Goal: Task Accomplishment & Management: Manage account settings

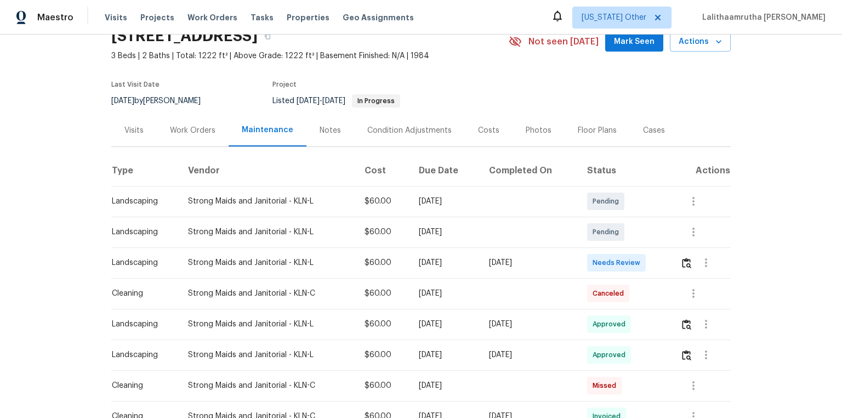
scroll to position [132, 0]
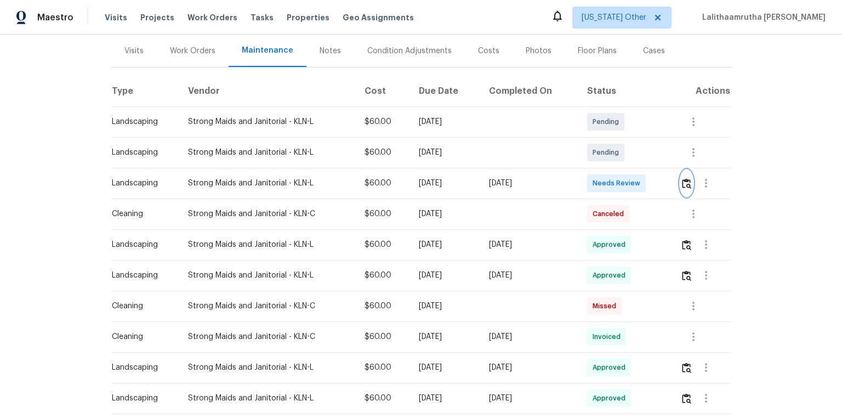
click at [599, 182] on img "button" at bounding box center [686, 183] width 9 height 10
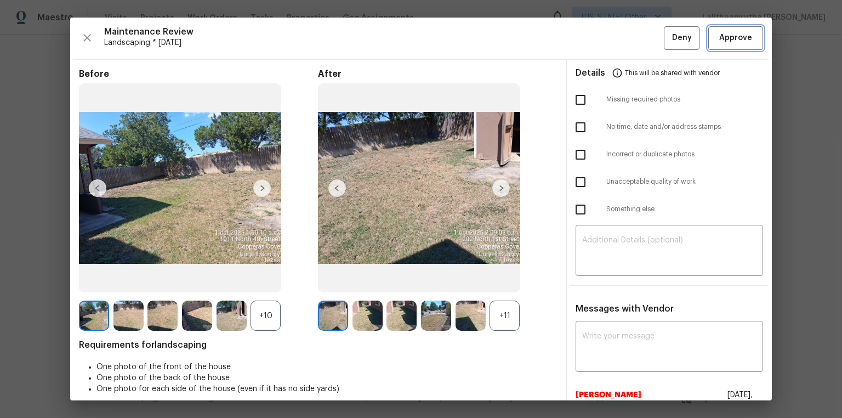
click at [599, 32] on span "Approve" at bounding box center [735, 38] width 37 height 14
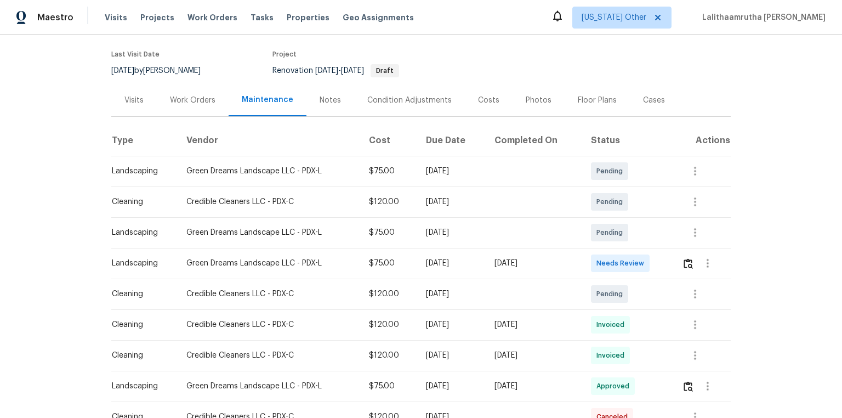
scroll to position [175, 0]
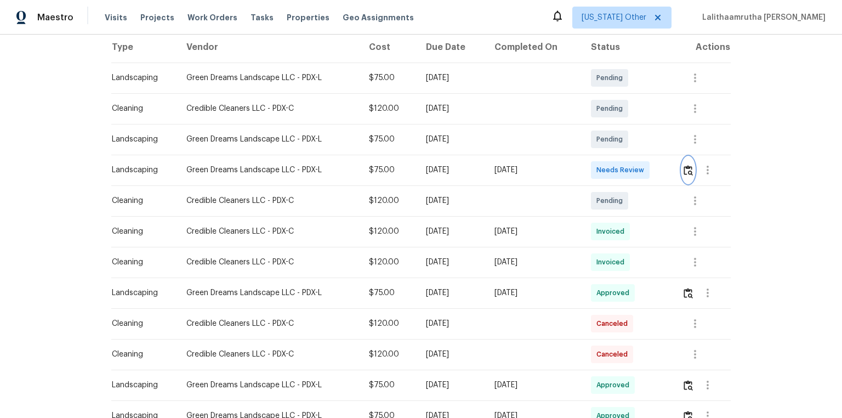
click at [599, 173] on img "button" at bounding box center [688, 170] width 9 height 10
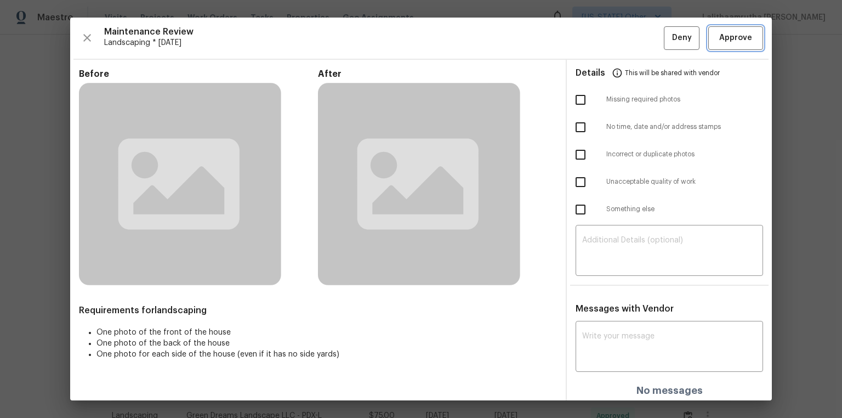
click at [599, 43] on span "Approve" at bounding box center [735, 38] width 33 height 14
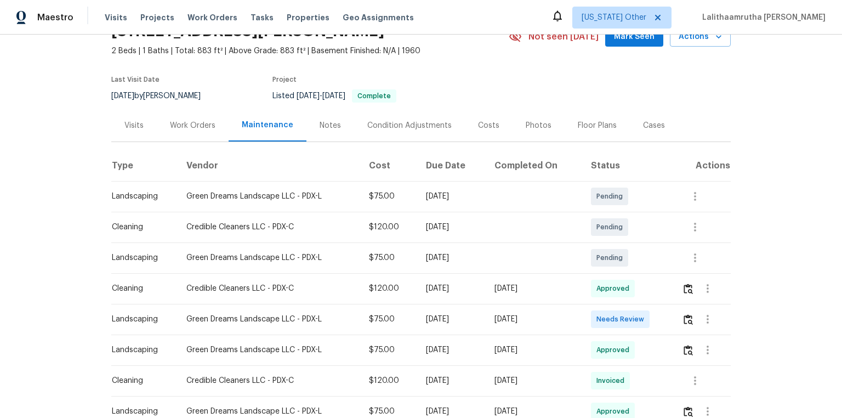
scroll to position [175, 0]
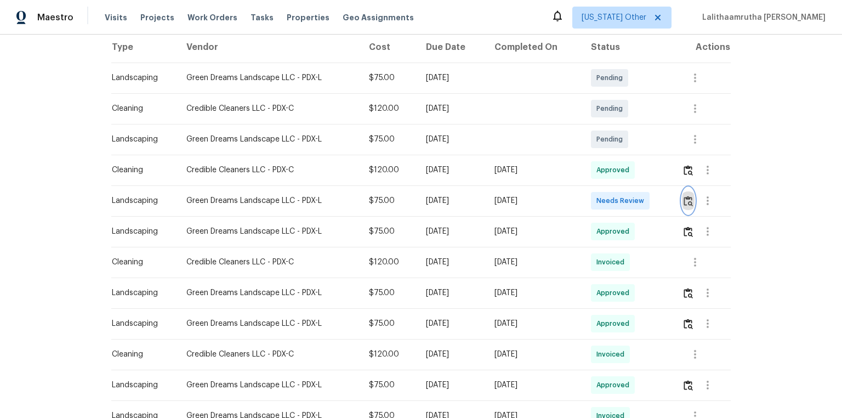
click at [599, 204] on button "button" at bounding box center [688, 200] width 13 height 26
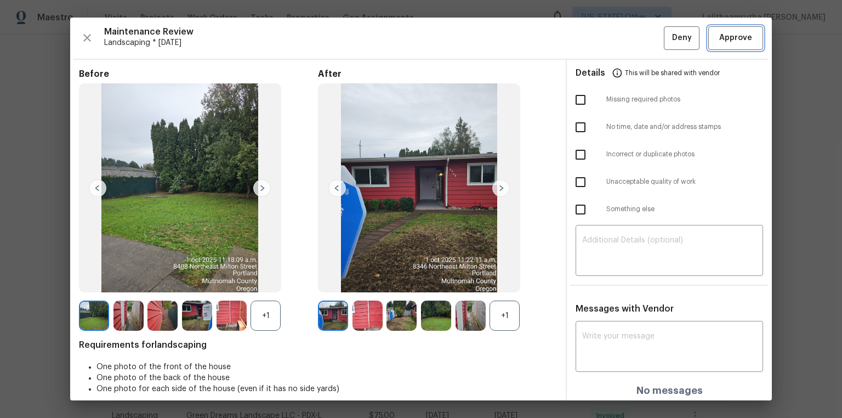
click at [599, 30] on button "Approve" at bounding box center [735, 38] width 55 height 24
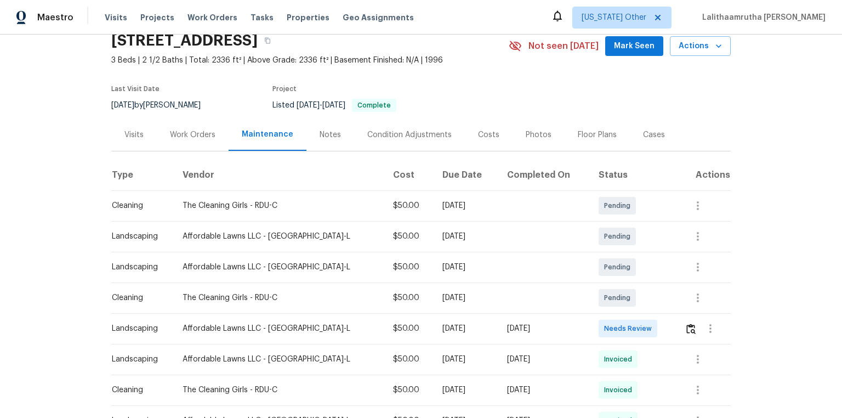
scroll to position [175, 0]
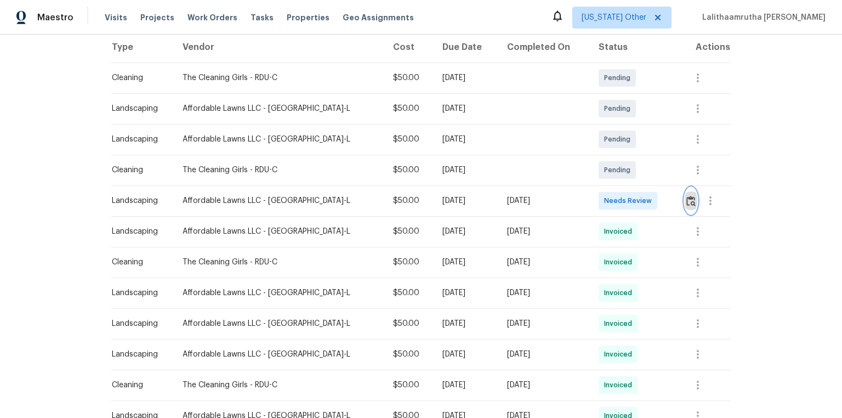
click at [599, 196] on img "button" at bounding box center [690, 201] width 9 height 10
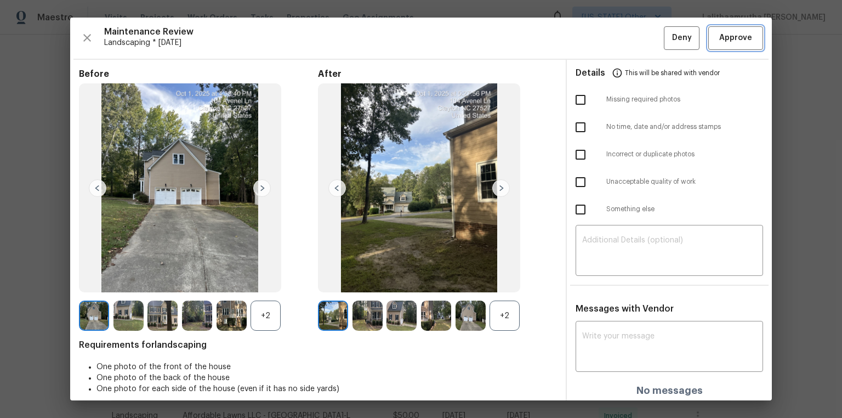
click at [599, 37] on span "Approve" at bounding box center [735, 38] width 33 height 14
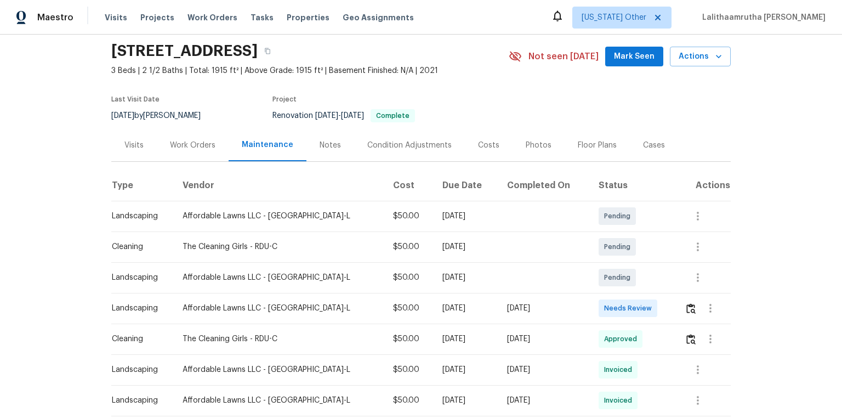
scroll to position [88, 0]
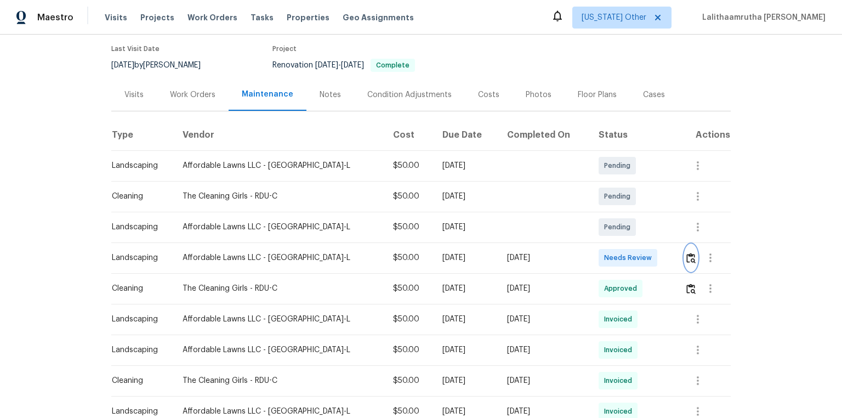
click at [599, 260] on img "button" at bounding box center [690, 258] width 9 height 10
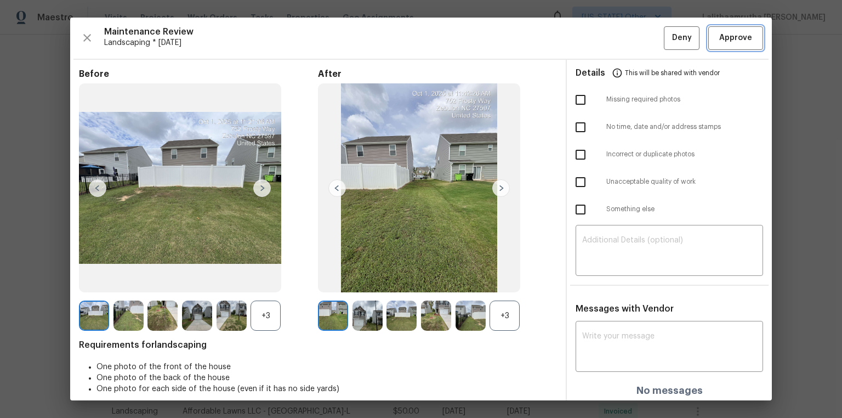
click at [599, 41] on span "Approve" at bounding box center [735, 38] width 33 height 14
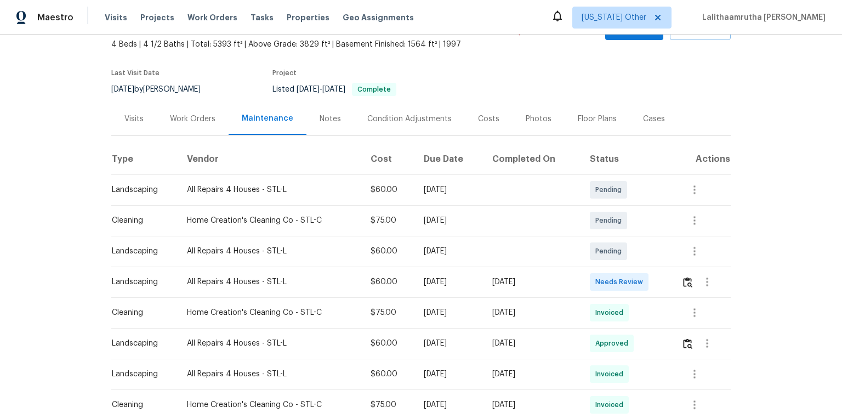
scroll to position [132, 0]
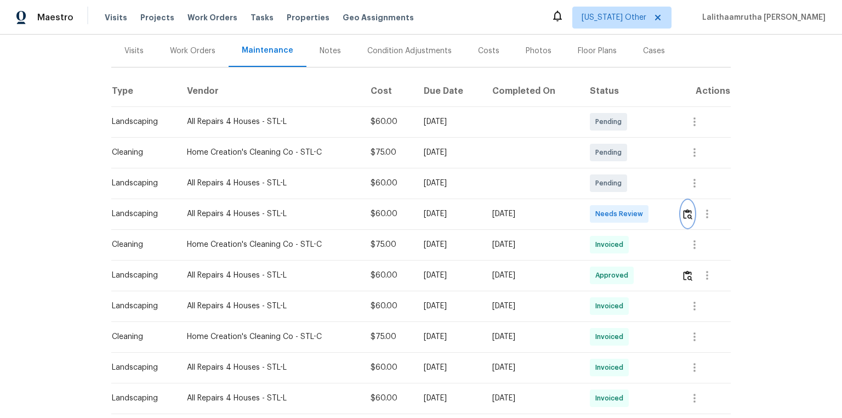
click at [599, 212] on img "button" at bounding box center [687, 214] width 9 height 10
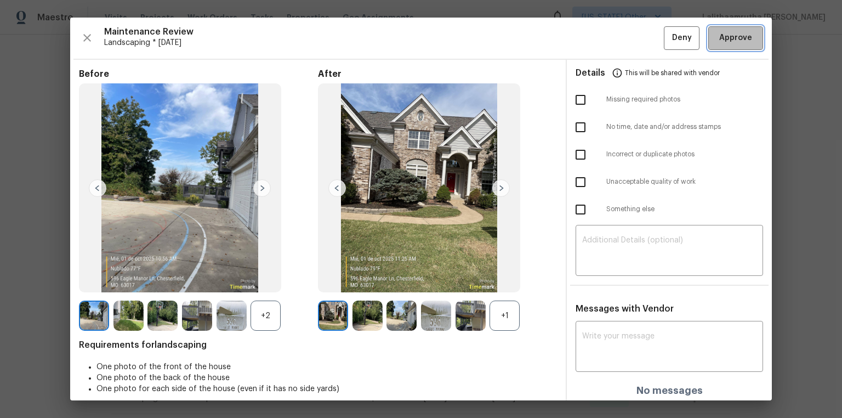
click at [599, 39] on span "Approve" at bounding box center [735, 38] width 33 height 14
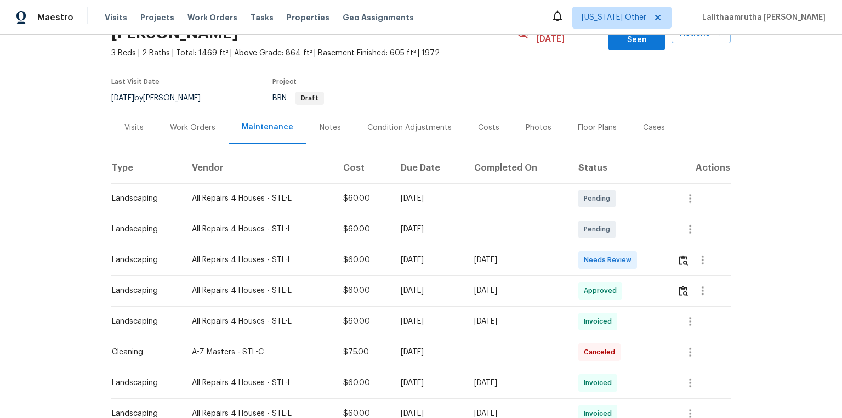
scroll to position [132, 0]
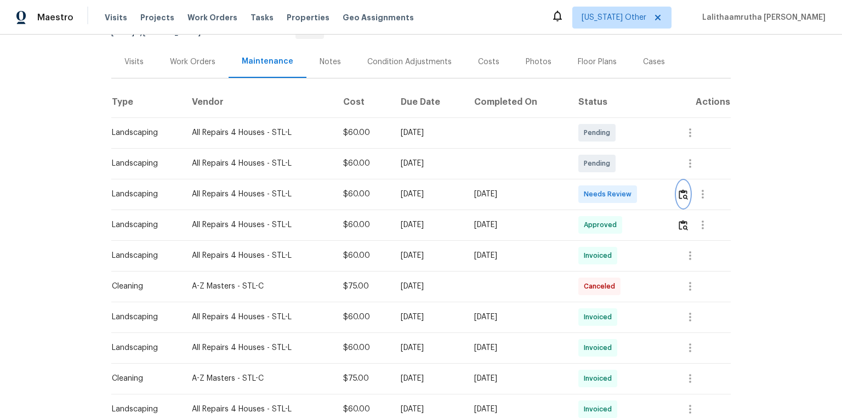
click at [599, 189] on img "button" at bounding box center [683, 194] width 9 height 10
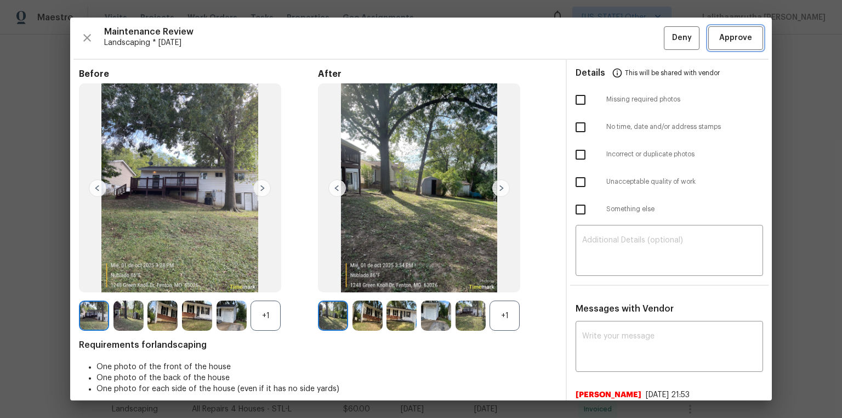
click at [599, 36] on span "Approve" at bounding box center [735, 38] width 33 height 14
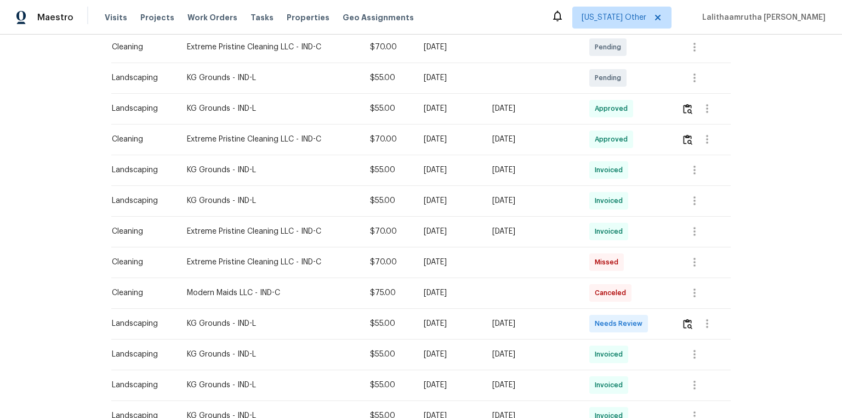
scroll to position [307, 0]
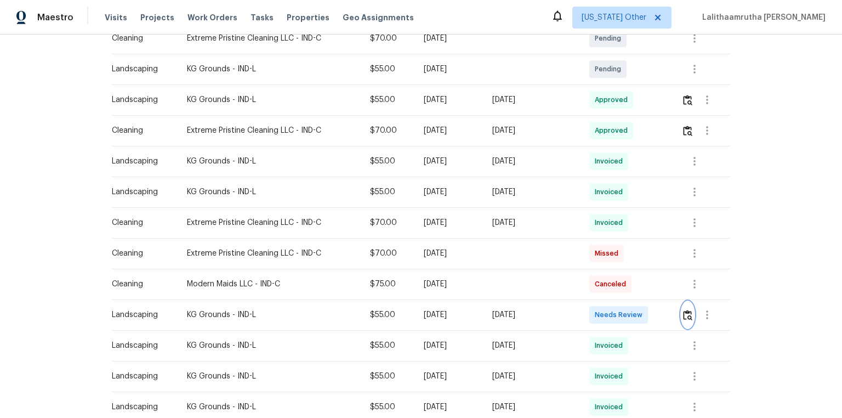
click at [599, 281] on img "button" at bounding box center [687, 315] width 9 height 10
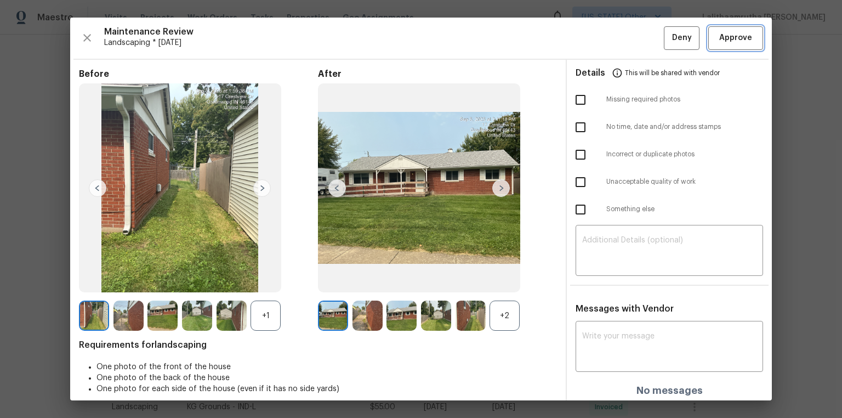
click at [599, 38] on span "Approve" at bounding box center [735, 38] width 37 height 14
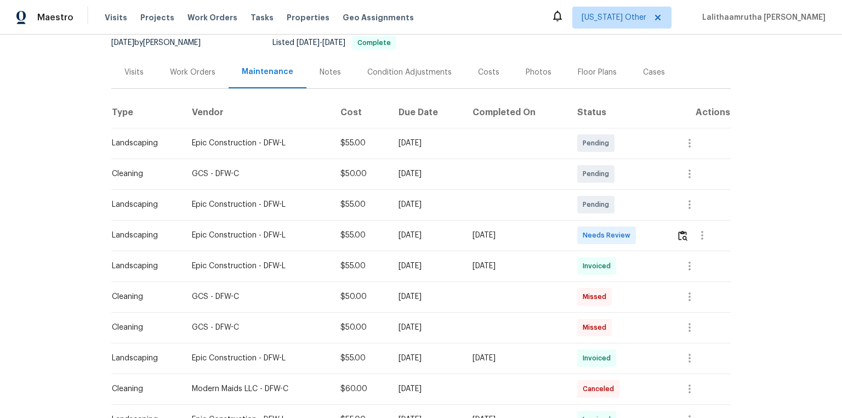
scroll to position [132, 0]
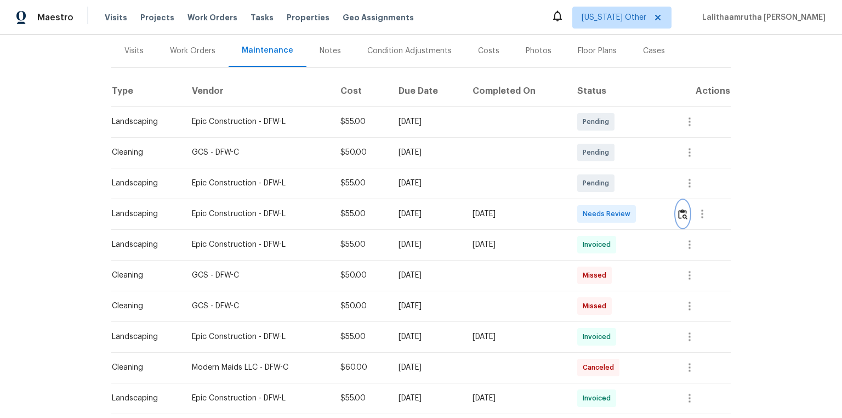
click at [599, 215] on img "button" at bounding box center [682, 214] width 9 height 10
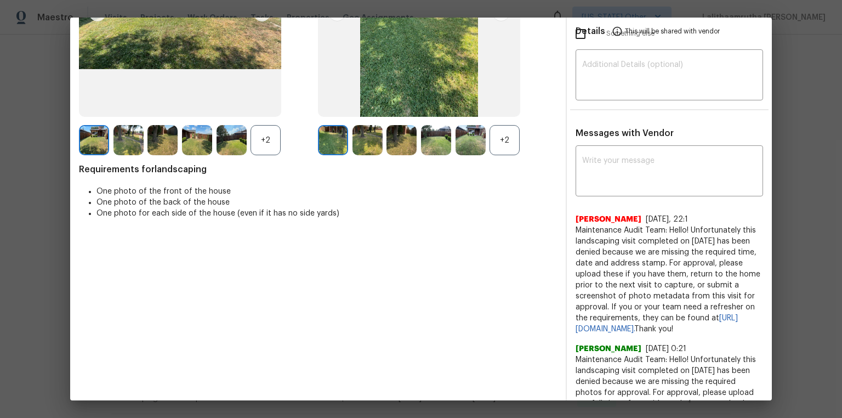
scroll to position [88, 0]
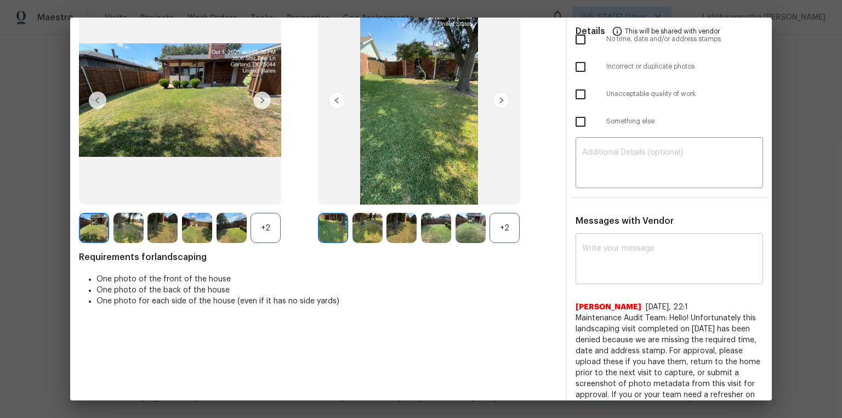
click at [599, 253] on textarea at bounding box center [669, 259] width 174 height 31
paste textarea "Maintenance Audit Team: Hello! After further review, the visit (09/07/2025) has…"
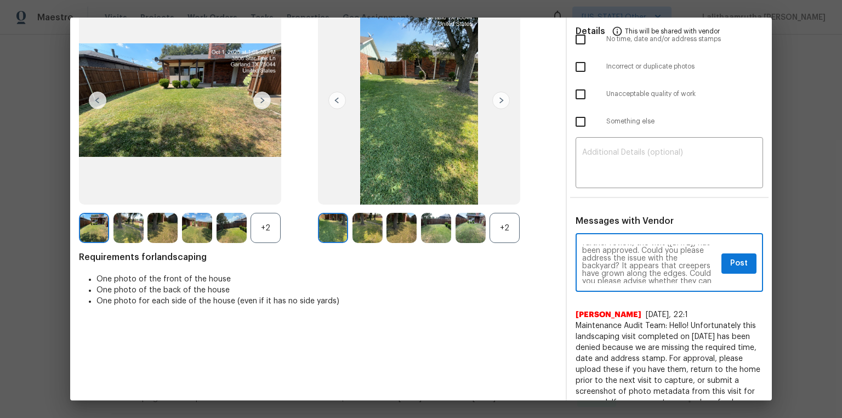
scroll to position [0, 0]
click at [599, 261] on textarea "Maintenance Audit Team: Hello! After further review, the visit (09/07/2025) has…" at bounding box center [649, 263] width 135 height 38
click at [599, 272] on textarea "Maintenance Audit Team: Hello! After further review, the visit (10/01/2025) has…" at bounding box center [649, 263] width 135 height 38
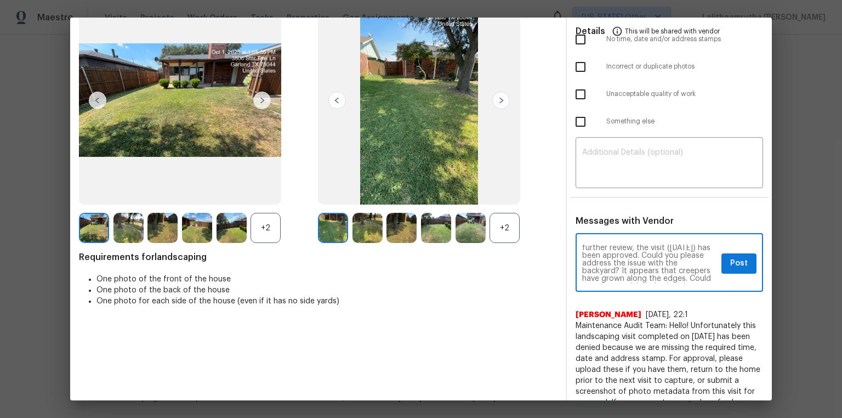
scroll to position [0, 0]
type textarea "Maintenance Audit Team: Hello! After further review, the visit (10/01/2025) has…"
drag, startPoint x: 576, startPoint y: 247, endPoint x: 634, endPoint y: 268, distance: 61.9
click at [599, 270] on div "Maintenance Audit Team: Hello! After further review, the visit (10/01/2025) has…" at bounding box center [669, 264] width 187 height 56
drag, startPoint x: 607, startPoint y: 276, endPoint x: 568, endPoint y: 230, distance: 60.3
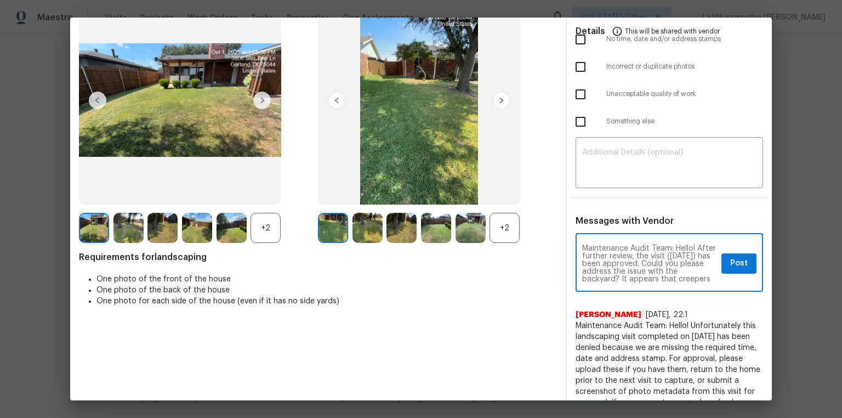
click at [568, 230] on div "Messages with Vendor Maintenance Audit Team: Hello! After further review, the v…" at bounding box center [669, 407] width 205 height 385
click at [576, 281] on div "Maintenance Audit Team: Hello! After further review, the visit (10/01/2025) has…" at bounding box center [669, 414] width 187 height 356
click at [599, 260] on span "Post" at bounding box center [739, 264] width 18 height 14
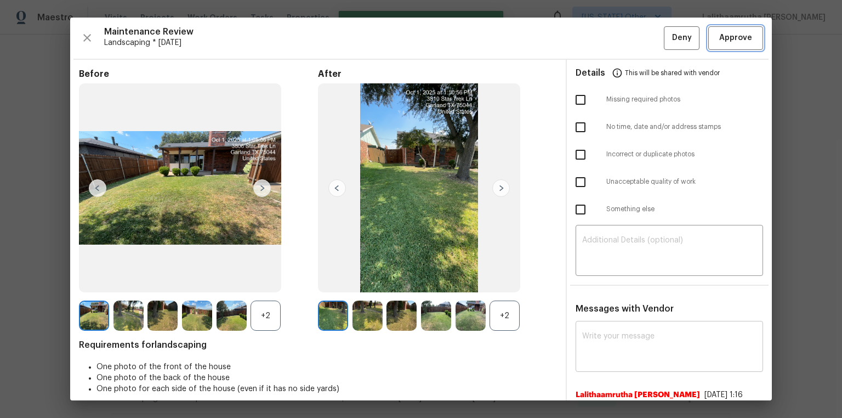
click at [599, 35] on span "Approve" at bounding box center [735, 38] width 33 height 14
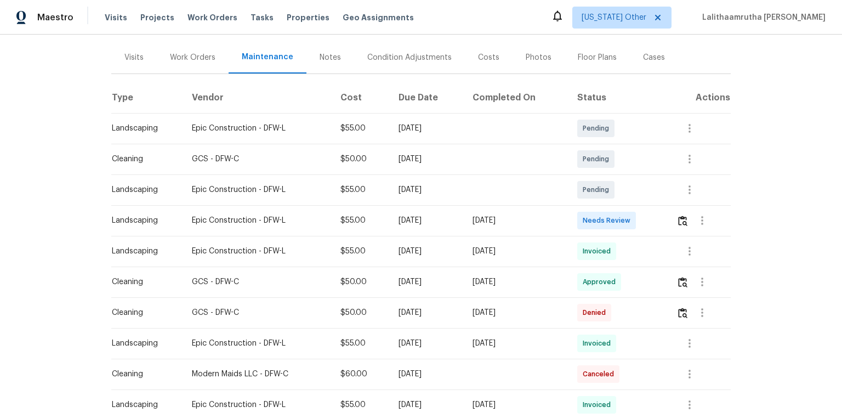
scroll to position [132, 0]
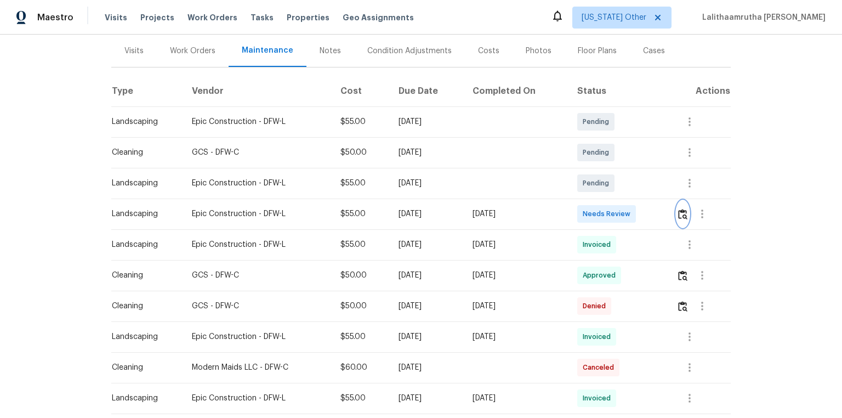
click at [599, 211] on img "button" at bounding box center [682, 214] width 9 height 10
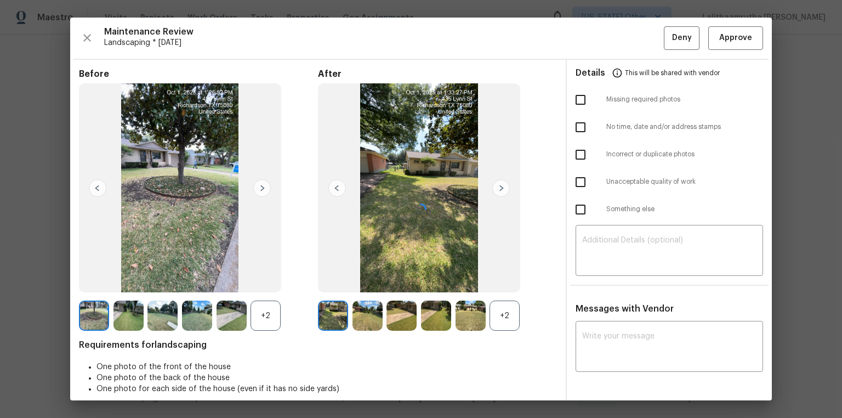
scroll to position [9, 0]
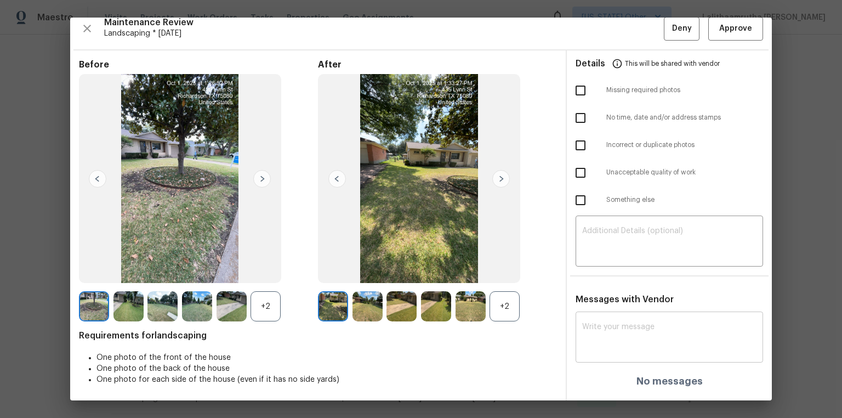
click at [599, 281] on textarea at bounding box center [669, 338] width 174 height 31
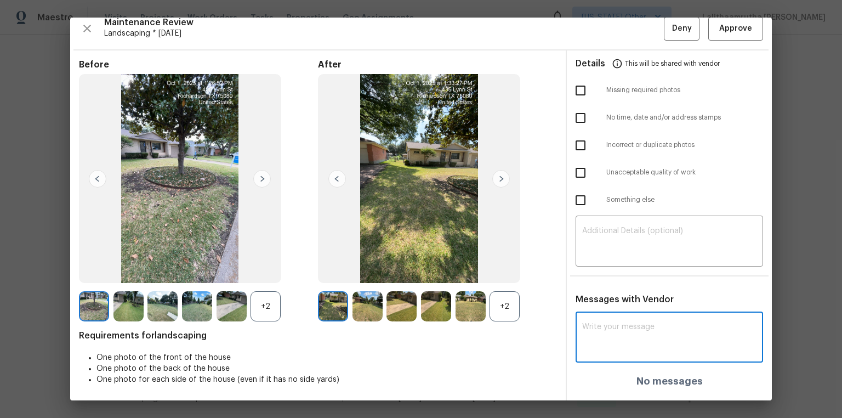
paste textarea "Maintenance Audit Team: Hello! After further review, the visit (10/01/2025) has…"
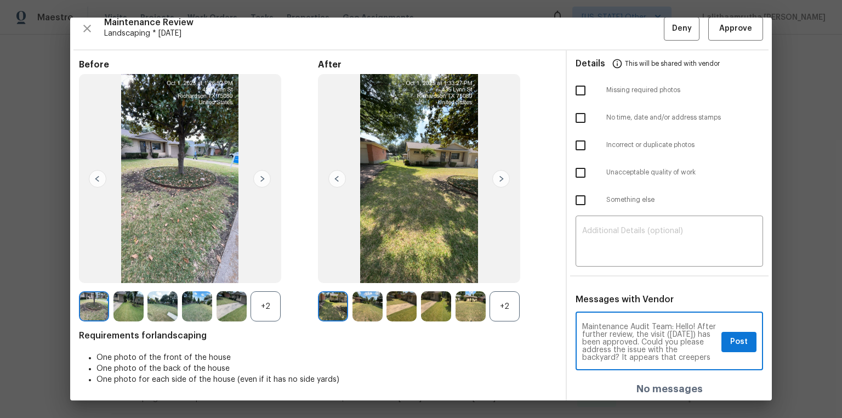
scroll to position [38, 0]
type textarea "Maintenance Audit Team: Hello! After further review, the visit (10/01/2025) has…"
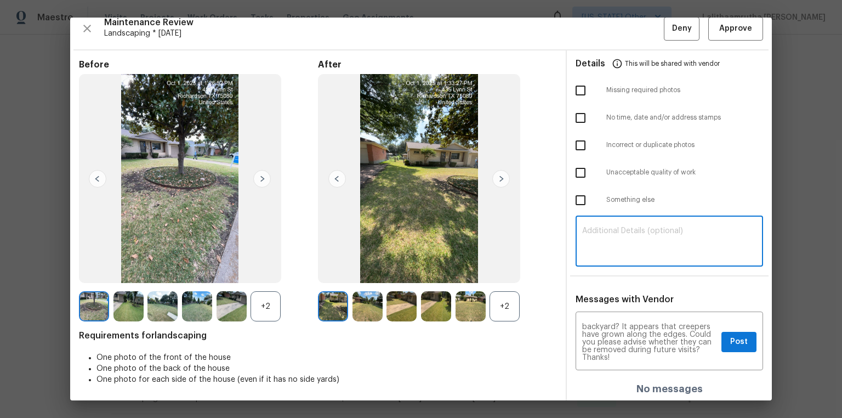
click at [599, 241] on textarea at bounding box center [669, 242] width 174 height 31
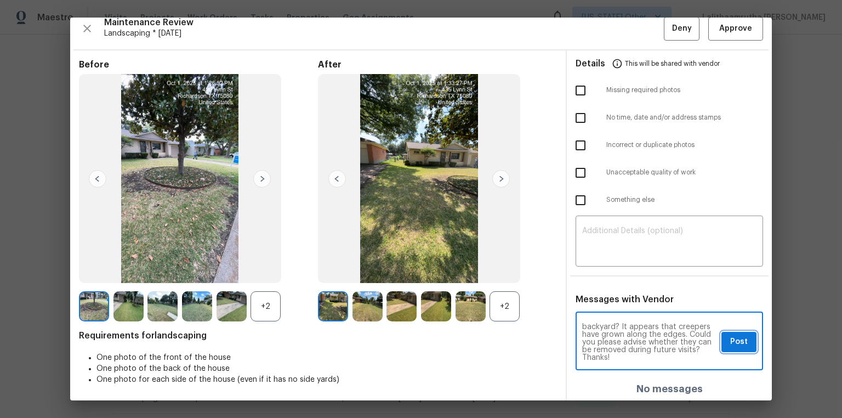
click at [599, 281] on span "Post" at bounding box center [739, 342] width 18 height 14
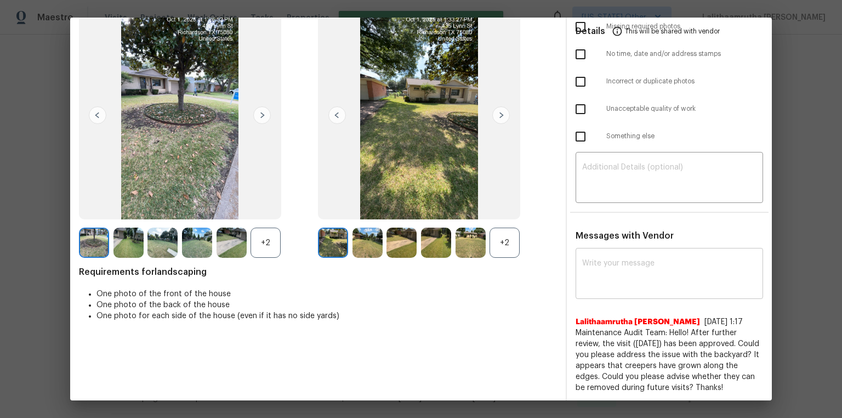
scroll to position [0, 0]
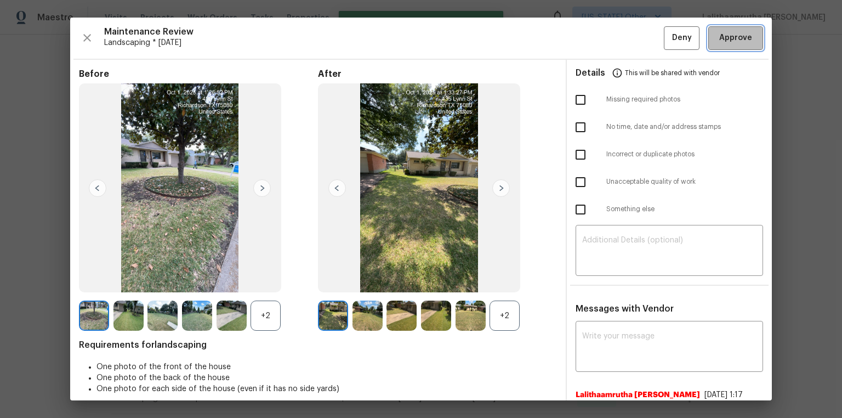
click at [599, 33] on span "Approve" at bounding box center [735, 38] width 33 height 14
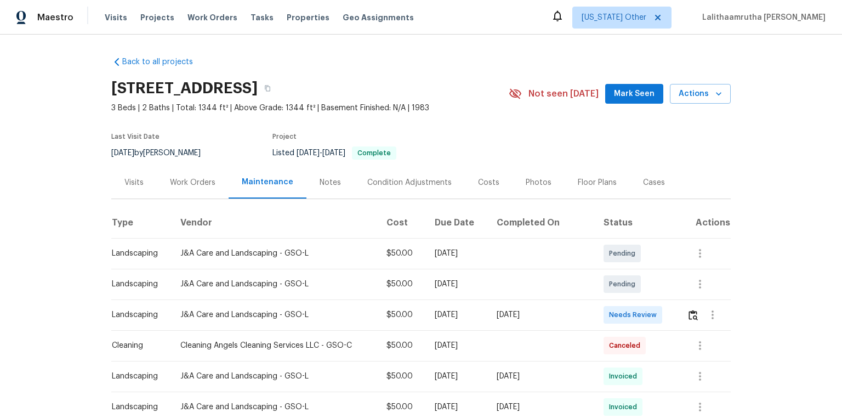
scroll to position [44, 0]
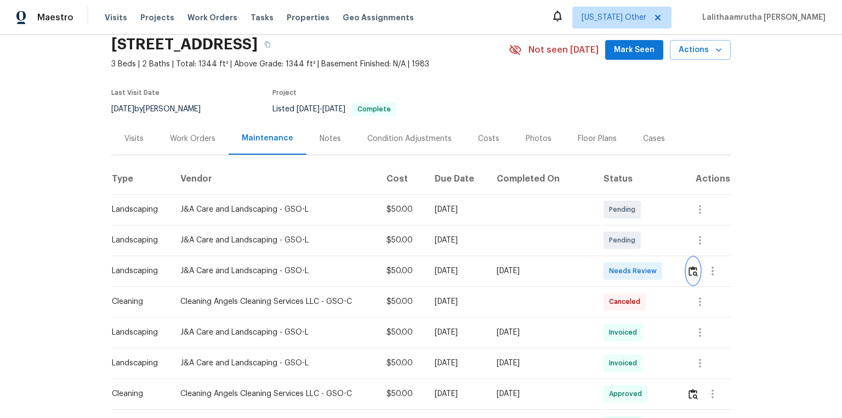
click at [599, 264] on button "button" at bounding box center [693, 271] width 13 height 26
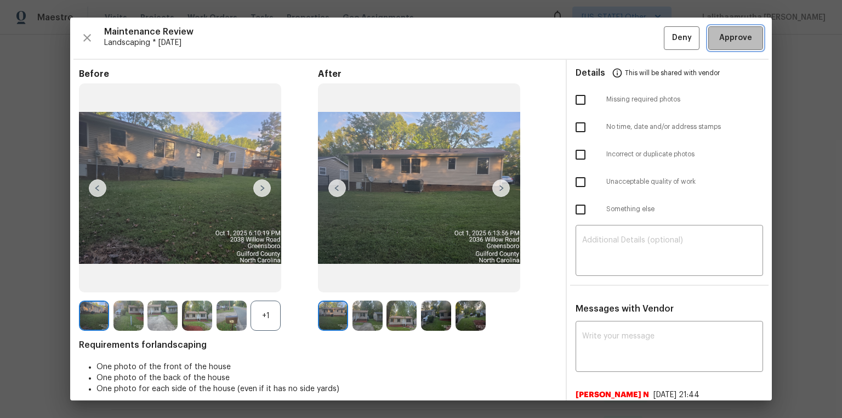
click at [599, 40] on span "Approve" at bounding box center [735, 38] width 33 height 14
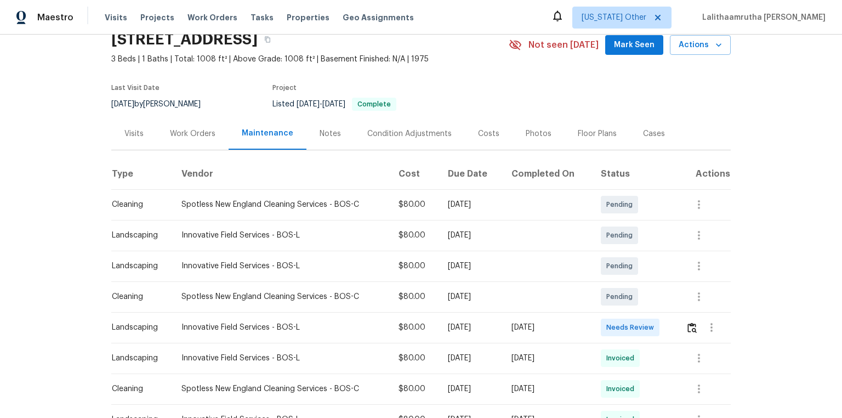
scroll to position [132, 0]
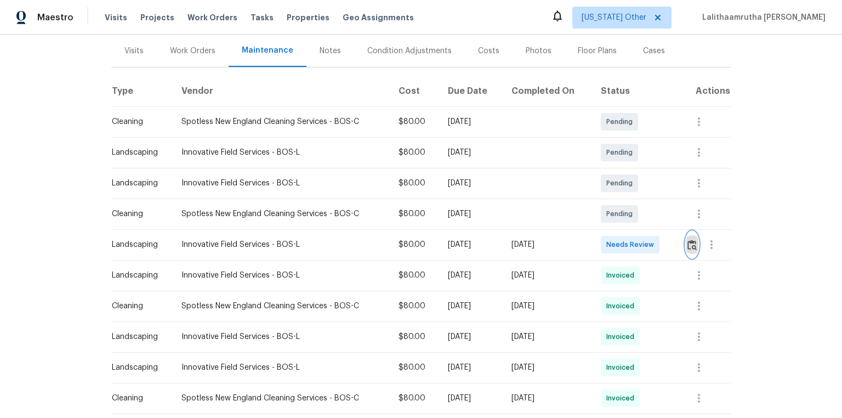
click at [599, 238] on button "button" at bounding box center [692, 244] width 13 height 26
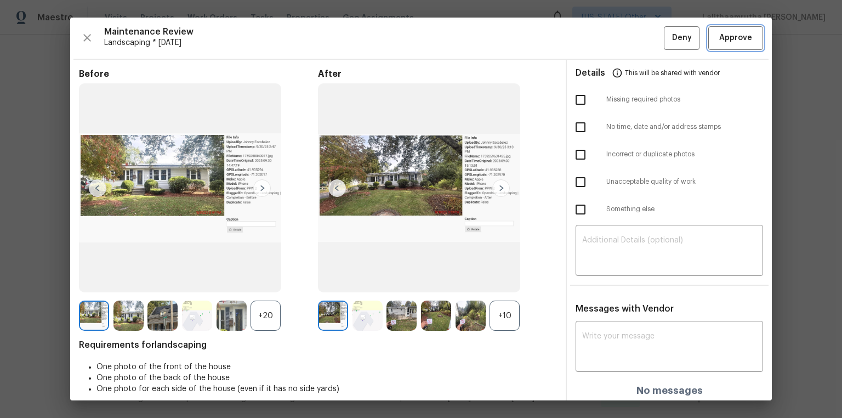
click at [599, 33] on span "Approve" at bounding box center [735, 38] width 33 height 14
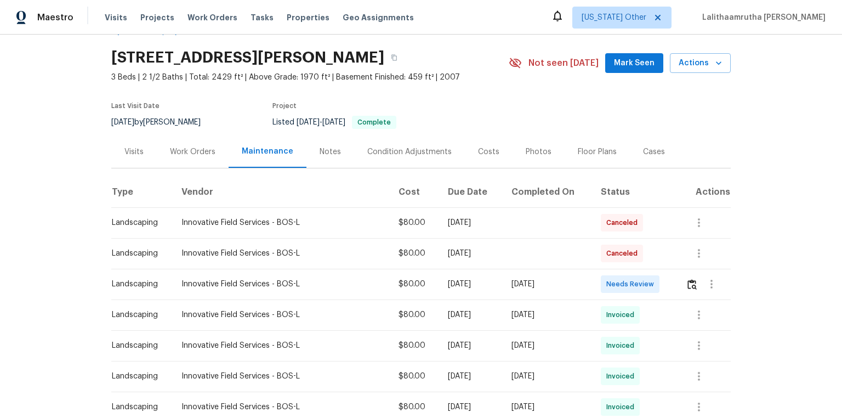
scroll to position [44, 0]
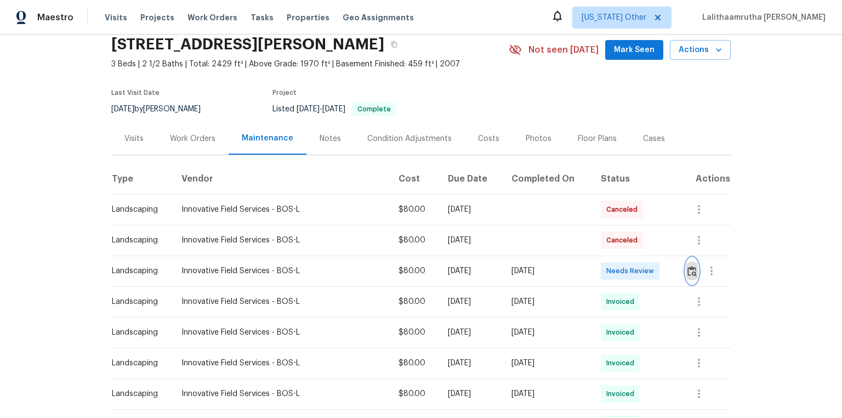
click at [599, 270] on button "button" at bounding box center [692, 271] width 13 height 26
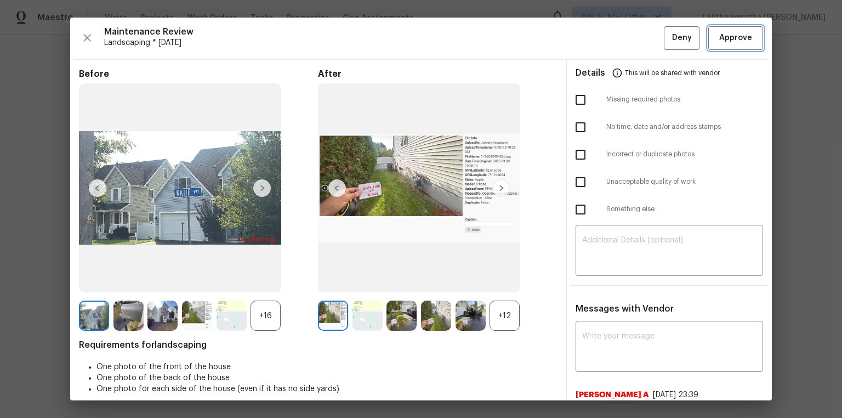
click at [599, 27] on button "Approve" at bounding box center [735, 38] width 55 height 24
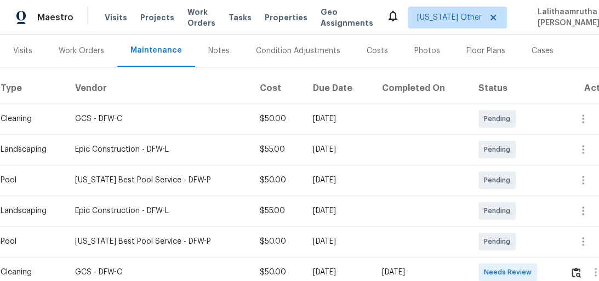
scroll to position [263, 0]
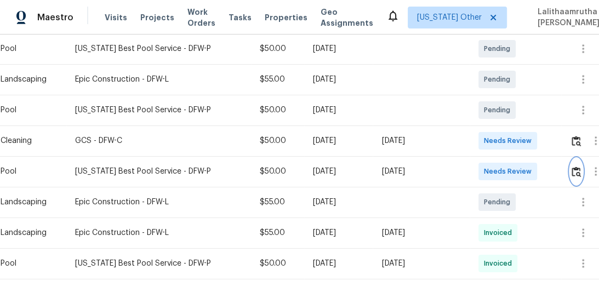
click at [578, 173] on img "button" at bounding box center [576, 172] width 9 height 10
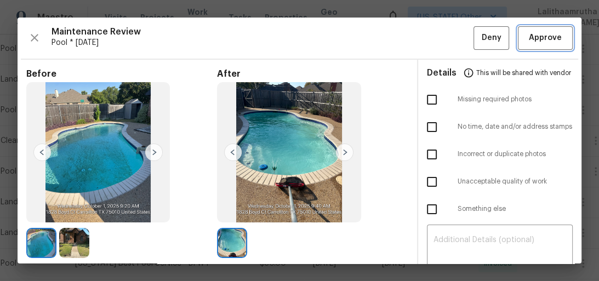
click at [537, 37] on span "Approve" at bounding box center [545, 38] width 33 height 14
